Goal: Find specific page/section

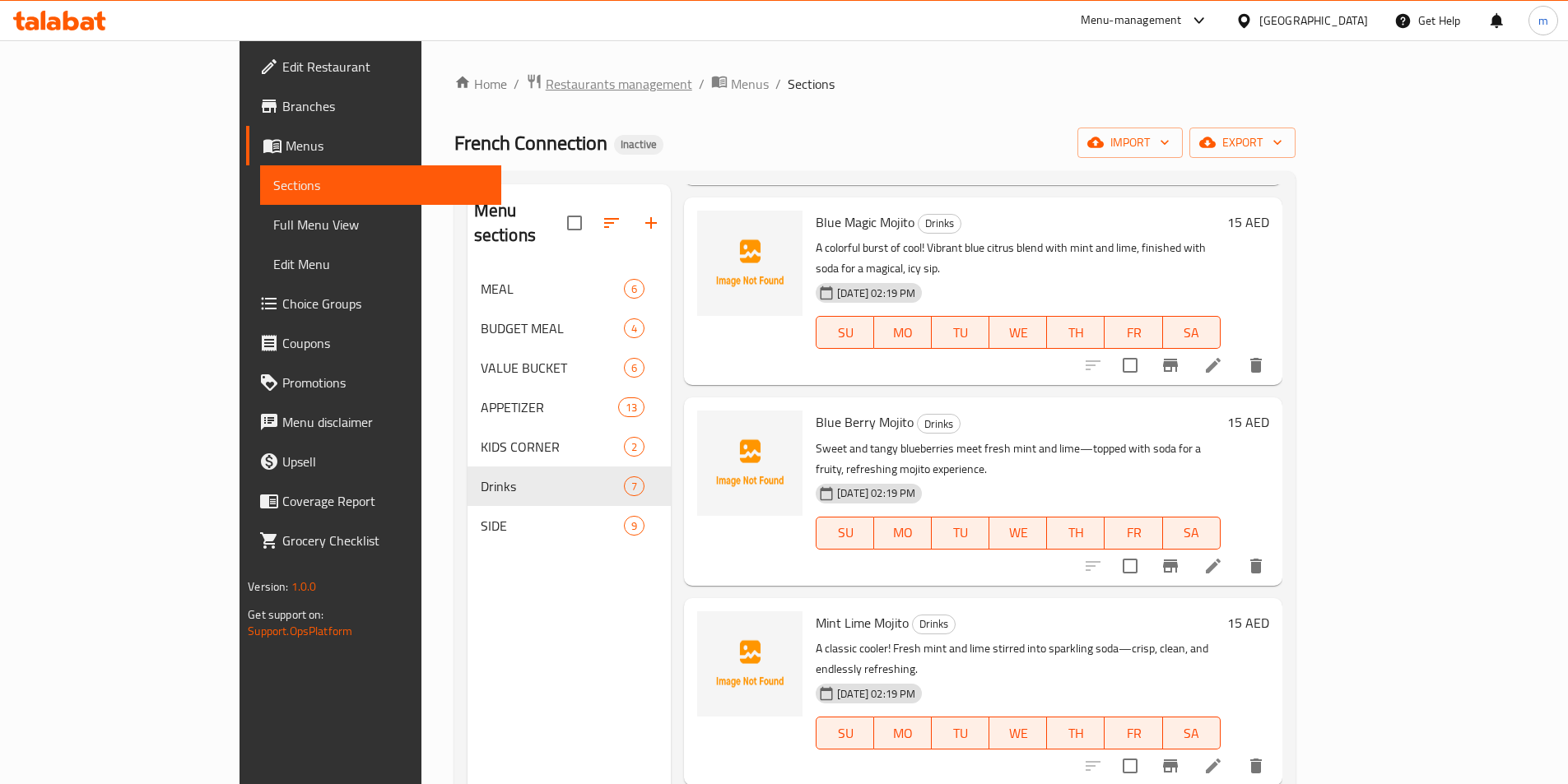
click at [546, 94] on span "Restaurants management" at bounding box center [619, 84] width 147 height 20
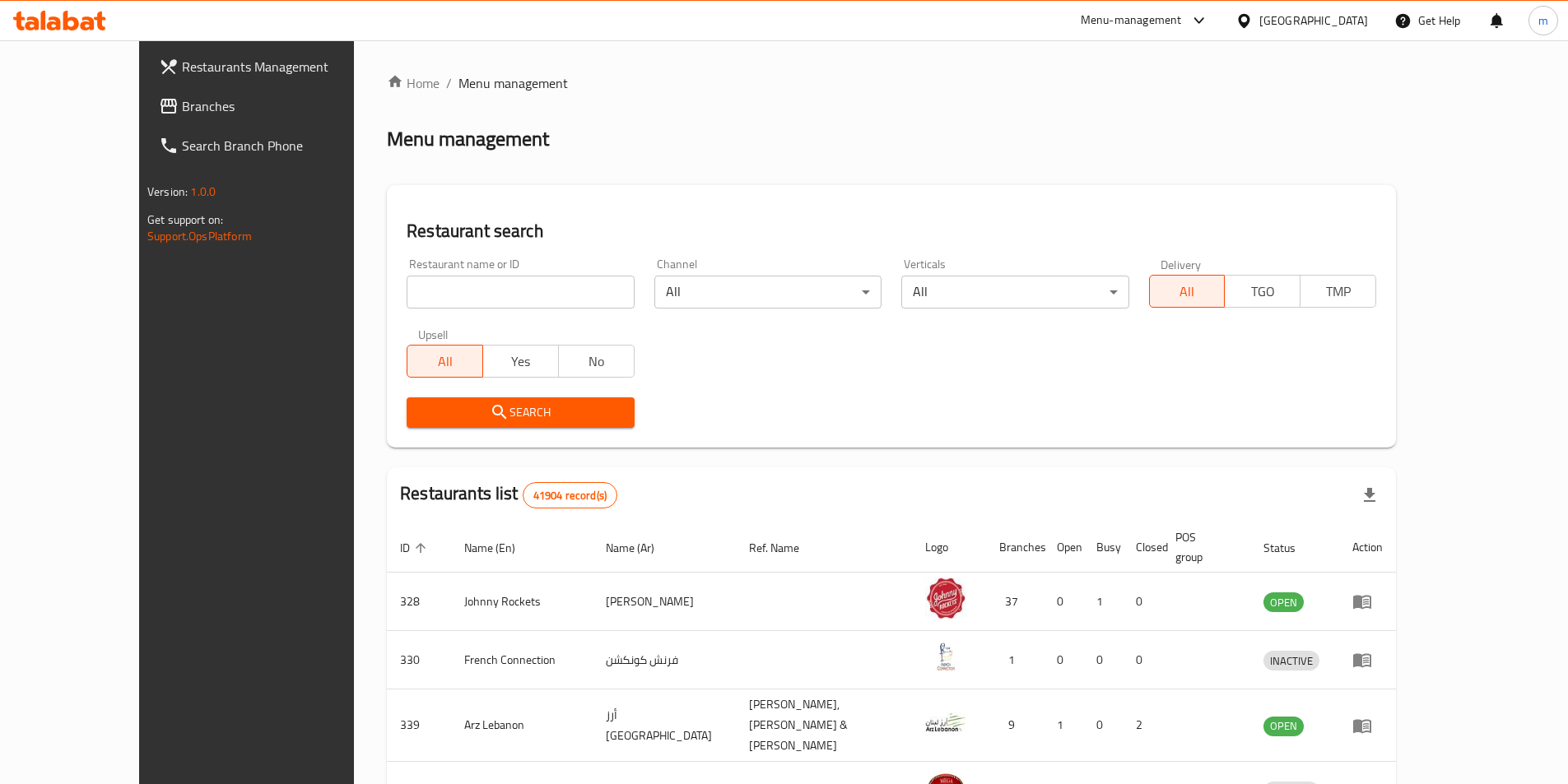
click at [1313, 28] on div "United Arab Emirates" at bounding box center [1314, 21] width 109 height 18
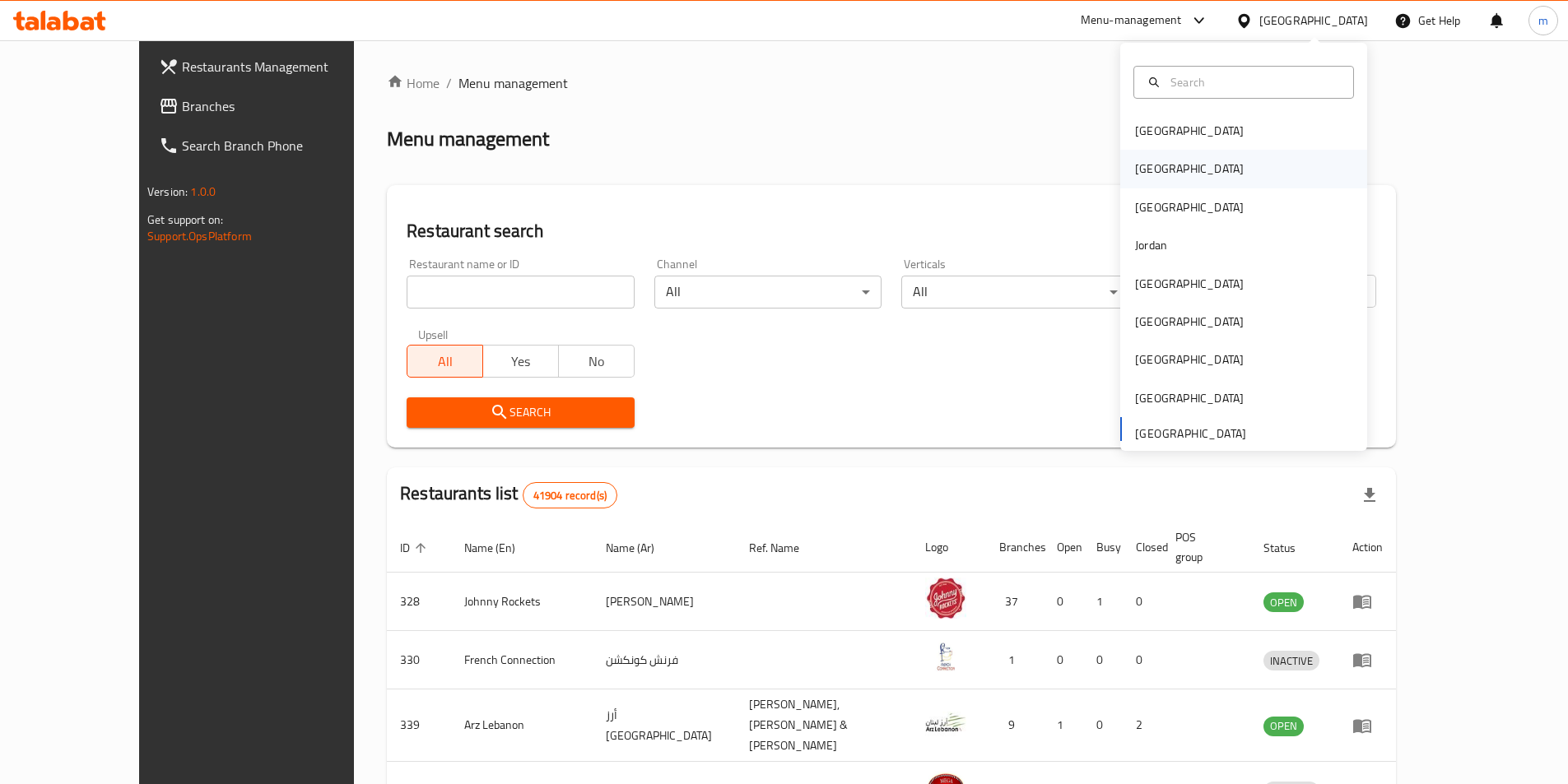
click at [1188, 163] on div "[GEOGRAPHIC_DATA]" at bounding box center [1243, 169] width 247 height 38
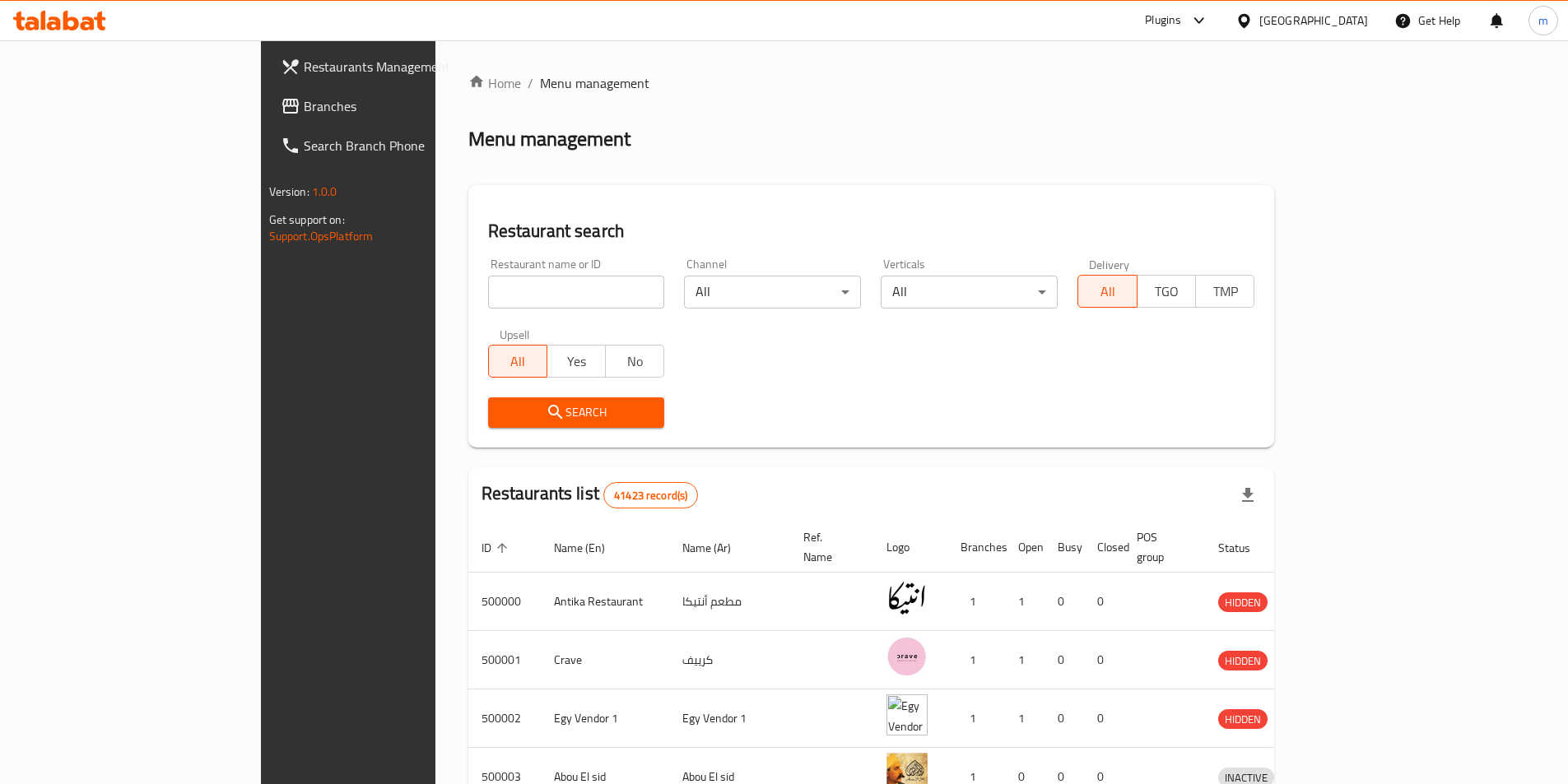
click at [498, 260] on div "Restaurant name or ID Restaurant name or ID" at bounding box center [577, 284] width 177 height 51
click at [268, 118] on link "Branches" at bounding box center [395, 107] width 255 height 40
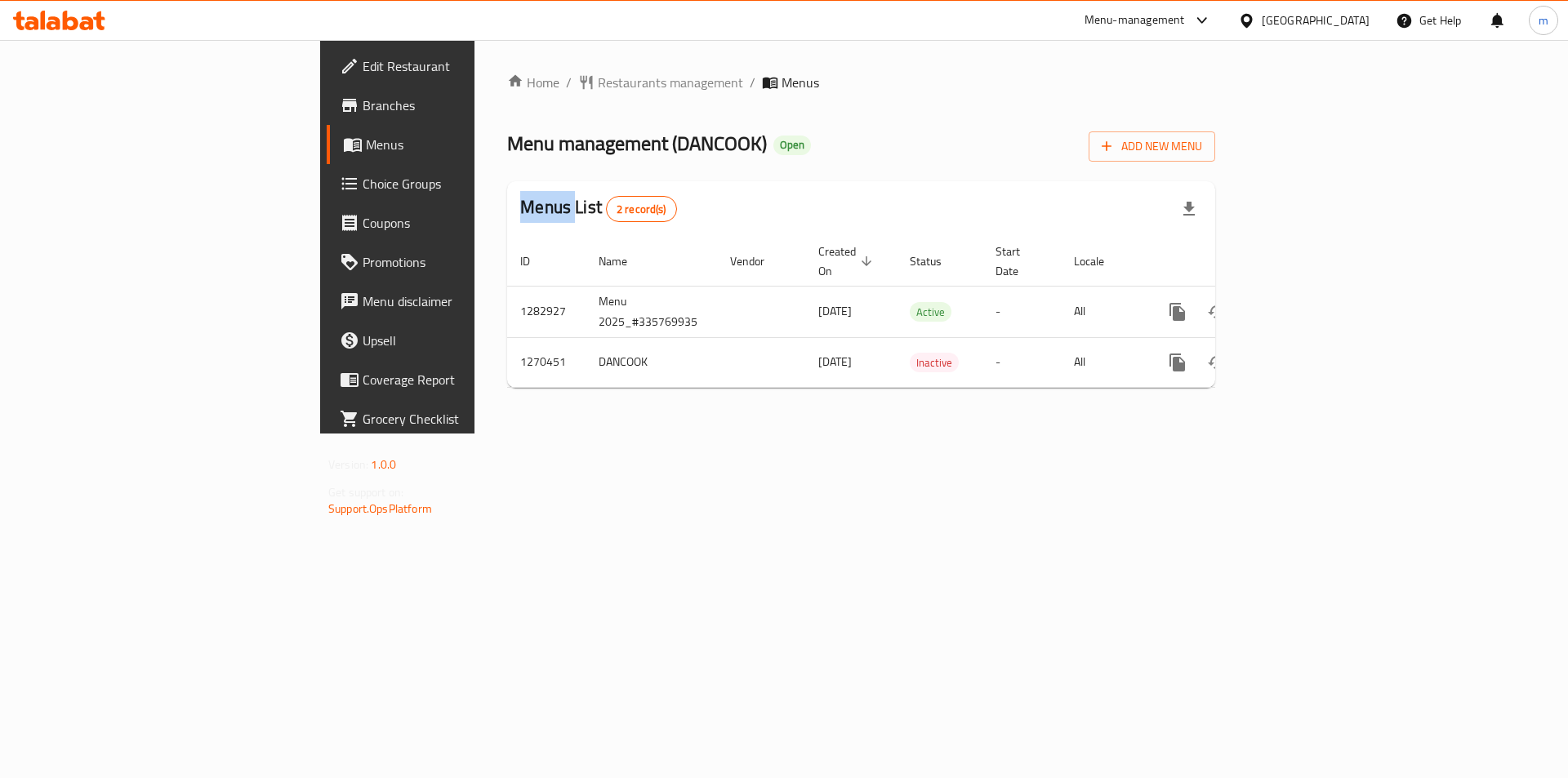
click at [320, 119] on div "Edit Restaurant Branches Menus Choice Groups Coupons Promotions Menu disclaimer…" at bounding box center [784, 237] width 928 height 394
click at [327, 122] on link "Branches" at bounding box center [454, 106] width 256 height 39
